Goal: Transaction & Acquisition: Book appointment/travel/reservation

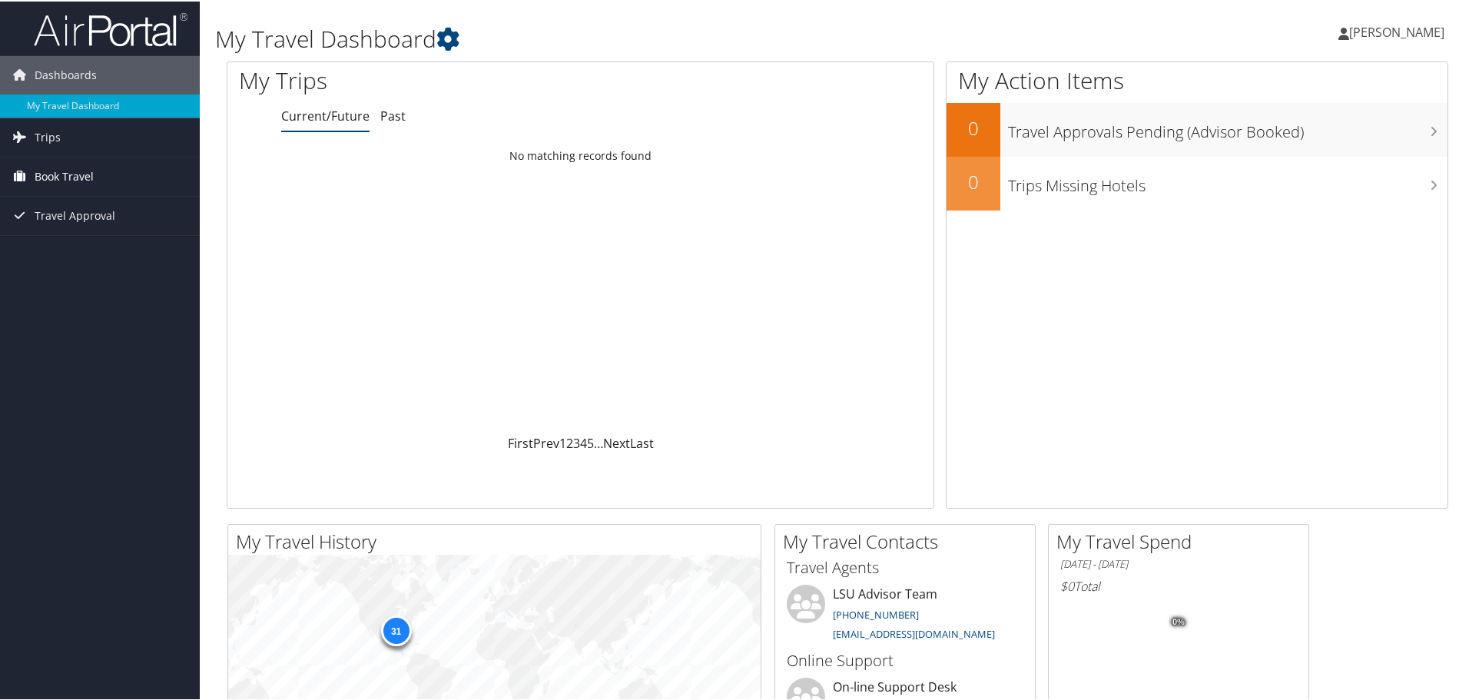
click at [63, 168] on span "Book Travel" at bounding box center [64, 175] width 59 height 38
click at [85, 229] on link "Book/Manage Online Trips" at bounding box center [100, 228] width 200 height 23
click at [88, 231] on link "Book/Manage Online Trips" at bounding box center [100, 228] width 200 height 23
click at [111, 173] on link "Book Travel" at bounding box center [100, 175] width 200 height 38
click at [108, 229] on link "Book/Manage Online Trips" at bounding box center [100, 228] width 200 height 23
